Goal: Task Accomplishment & Management: Use online tool/utility

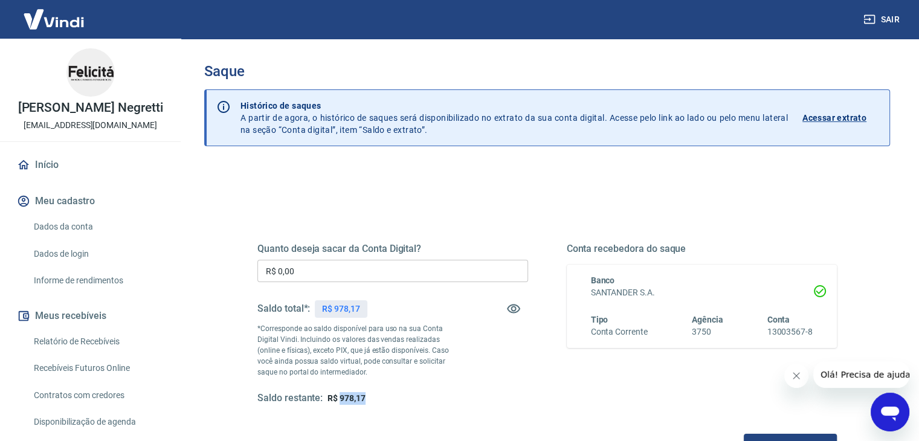
drag, startPoint x: 363, startPoint y: 399, endPoint x: 341, endPoint y: 400, distance: 22.4
click at [341, 400] on span "R$ 978,17" at bounding box center [346, 398] width 38 height 10
copy span "978,17"
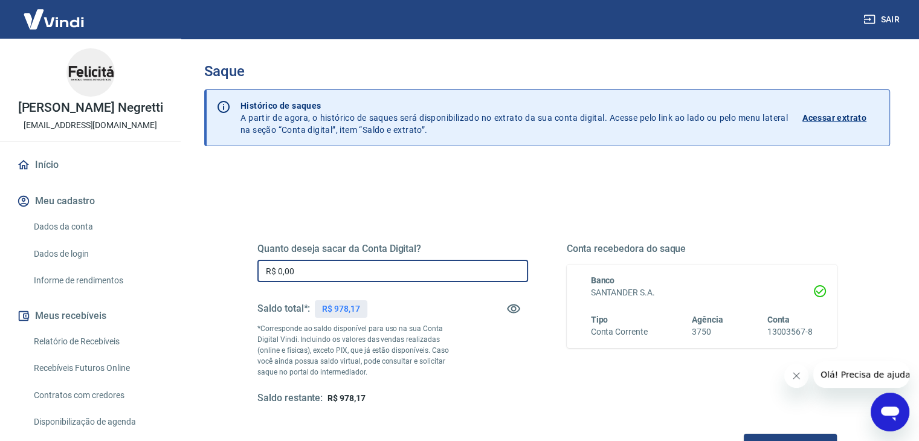
drag, startPoint x: 315, startPoint y: 274, endPoint x: 198, endPoint y: 269, distance: 116.7
click at [216, 282] on div "Quanto deseja sacar da Conta Digital? R$ 0,00 ​ Saldo total*: R$ 978,17 *Corres…" at bounding box center [547, 381] width 686 height 432
paste input "978,17"
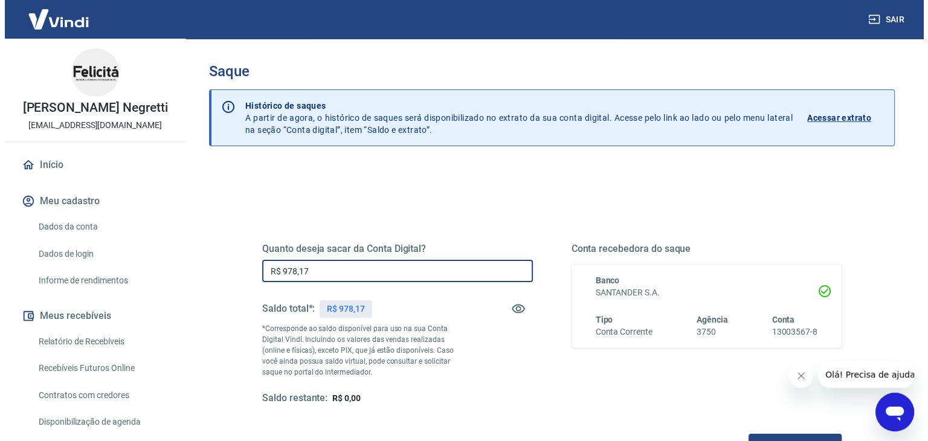
scroll to position [121, 0]
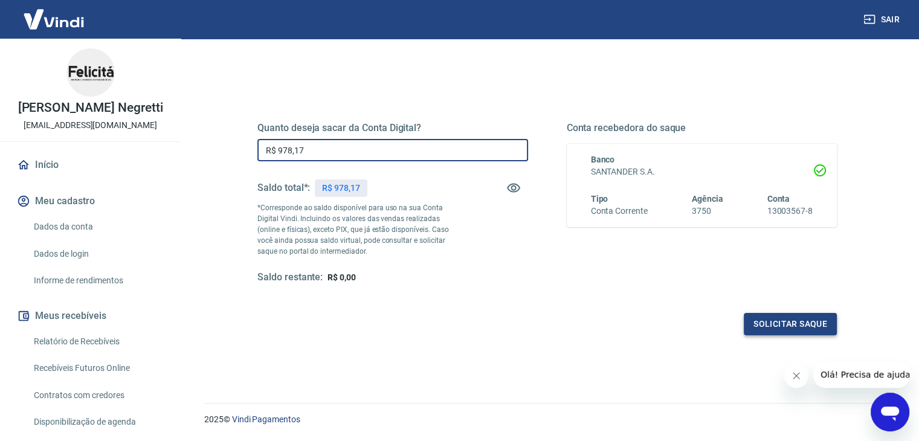
type input "R$ 978,17"
click at [777, 330] on button "Solicitar saque" at bounding box center [789, 324] width 93 height 22
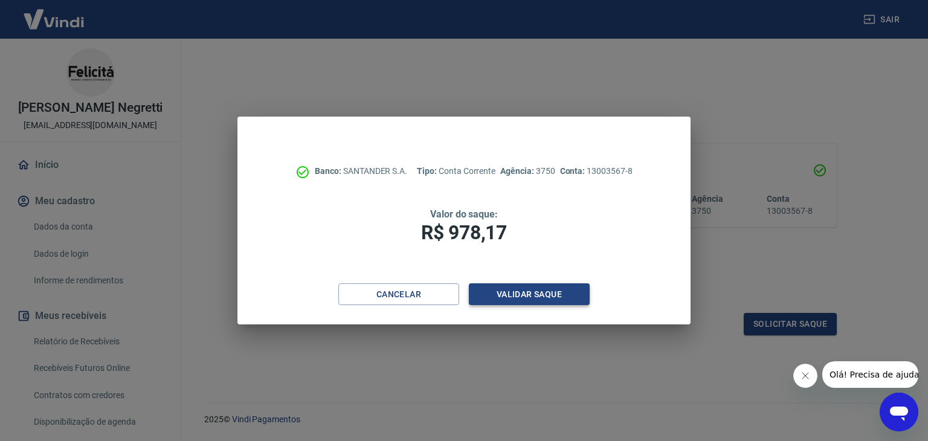
click at [544, 295] on button "Validar saque" at bounding box center [529, 294] width 121 height 22
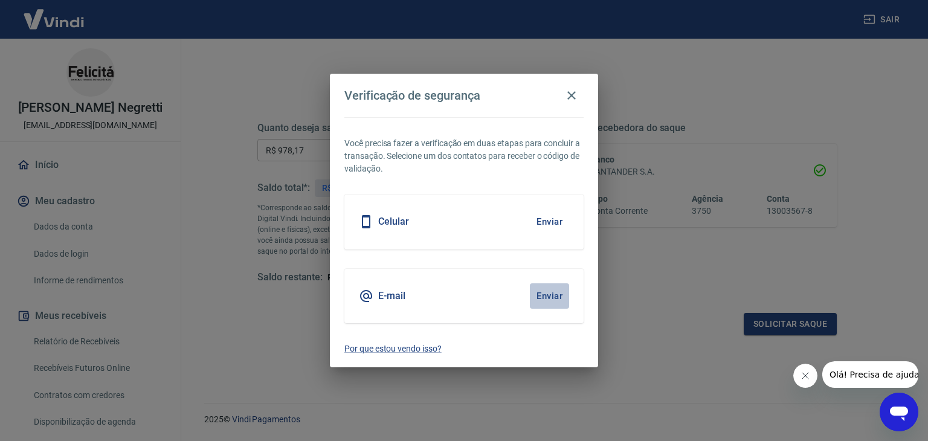
click at [553, 294] on button "Enviar" at bounding box center [549, 295] width 39 height 25
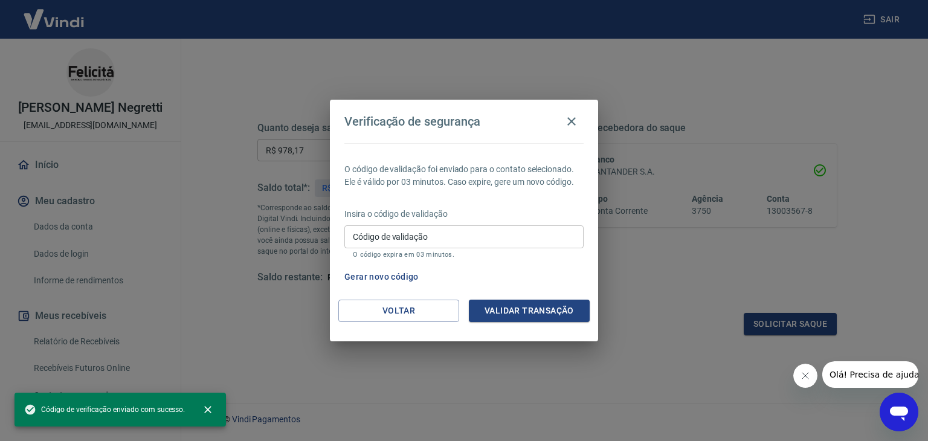
click at [513, 243] on input "Código de validação" at bounding box center [463, 236] width 239 height 22
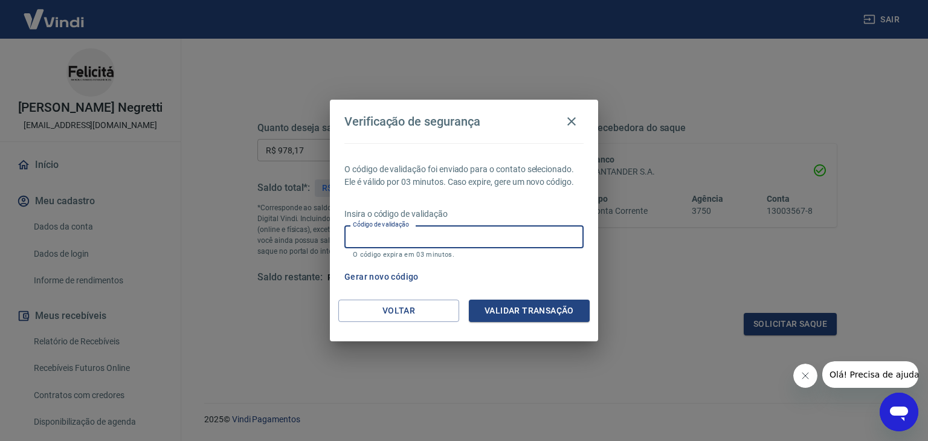
paste input "288063"
type input "288063"
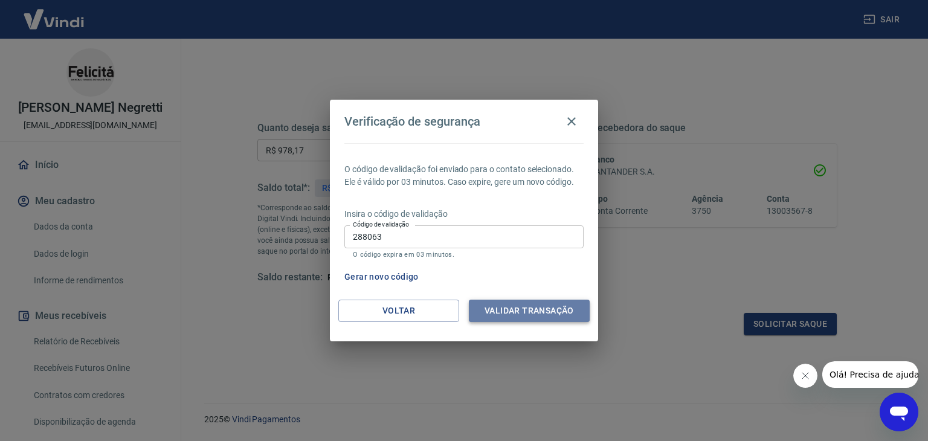
click at [545, 309] on button "Validar transação" at bounding box center [529, 311] width 121 height 22
